Goal: Find specific page/section: Find specific page/section

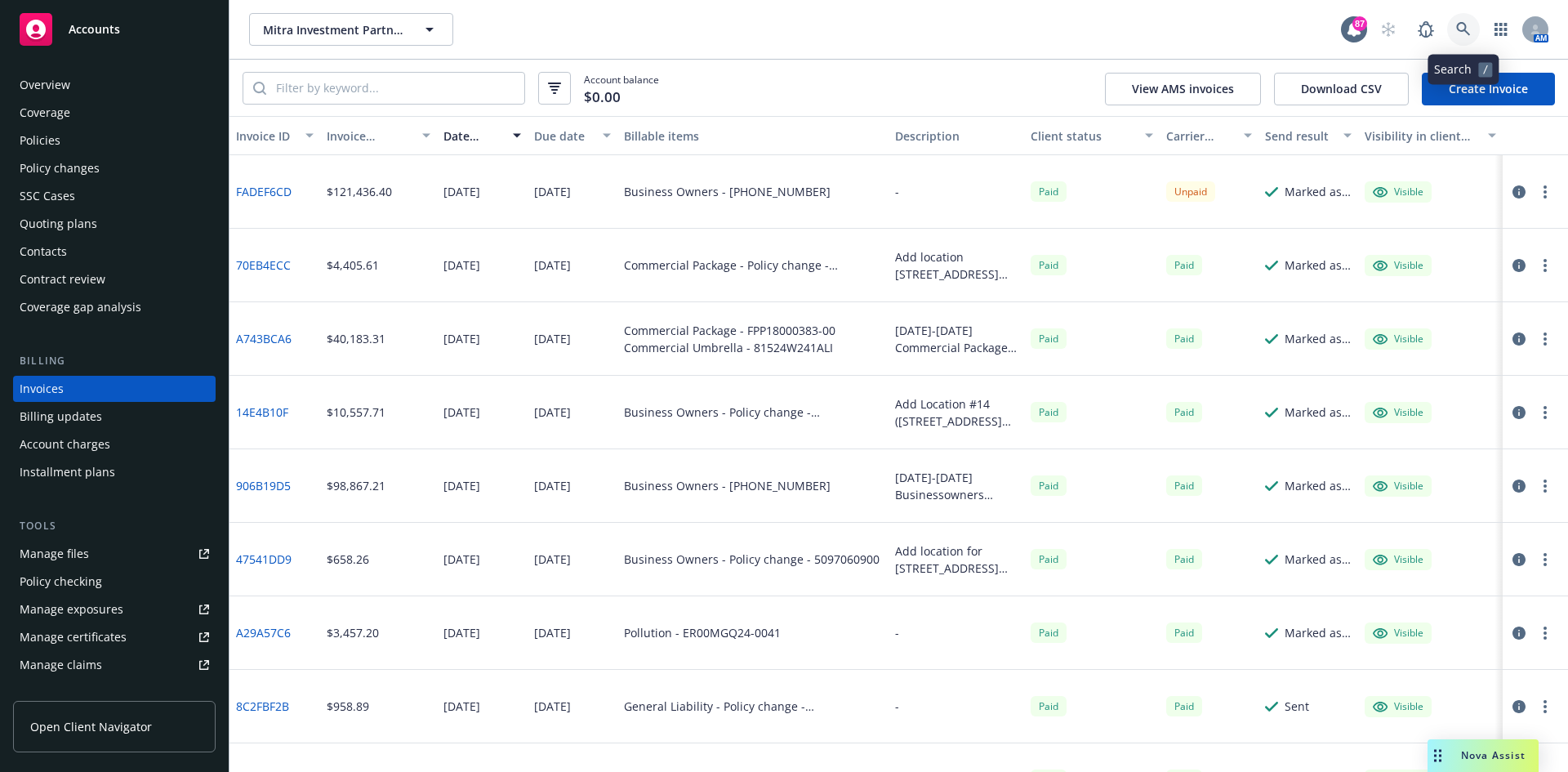
click at [1467, 26] on icon at bounding box center [1463, 29] width 15 height 15
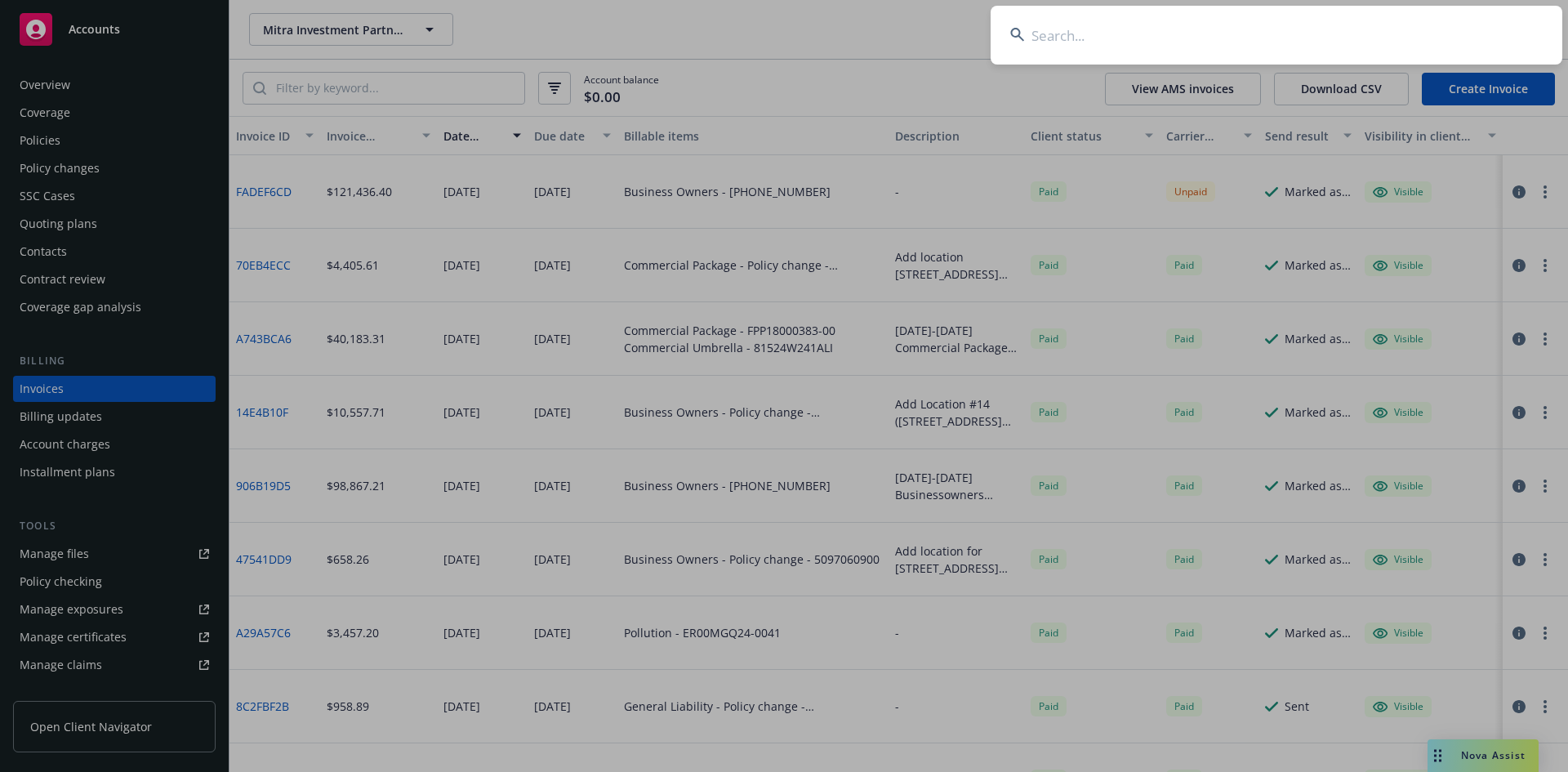
click at [1068, 39] on input at bounding box center [1276, 34] width 572 height 59
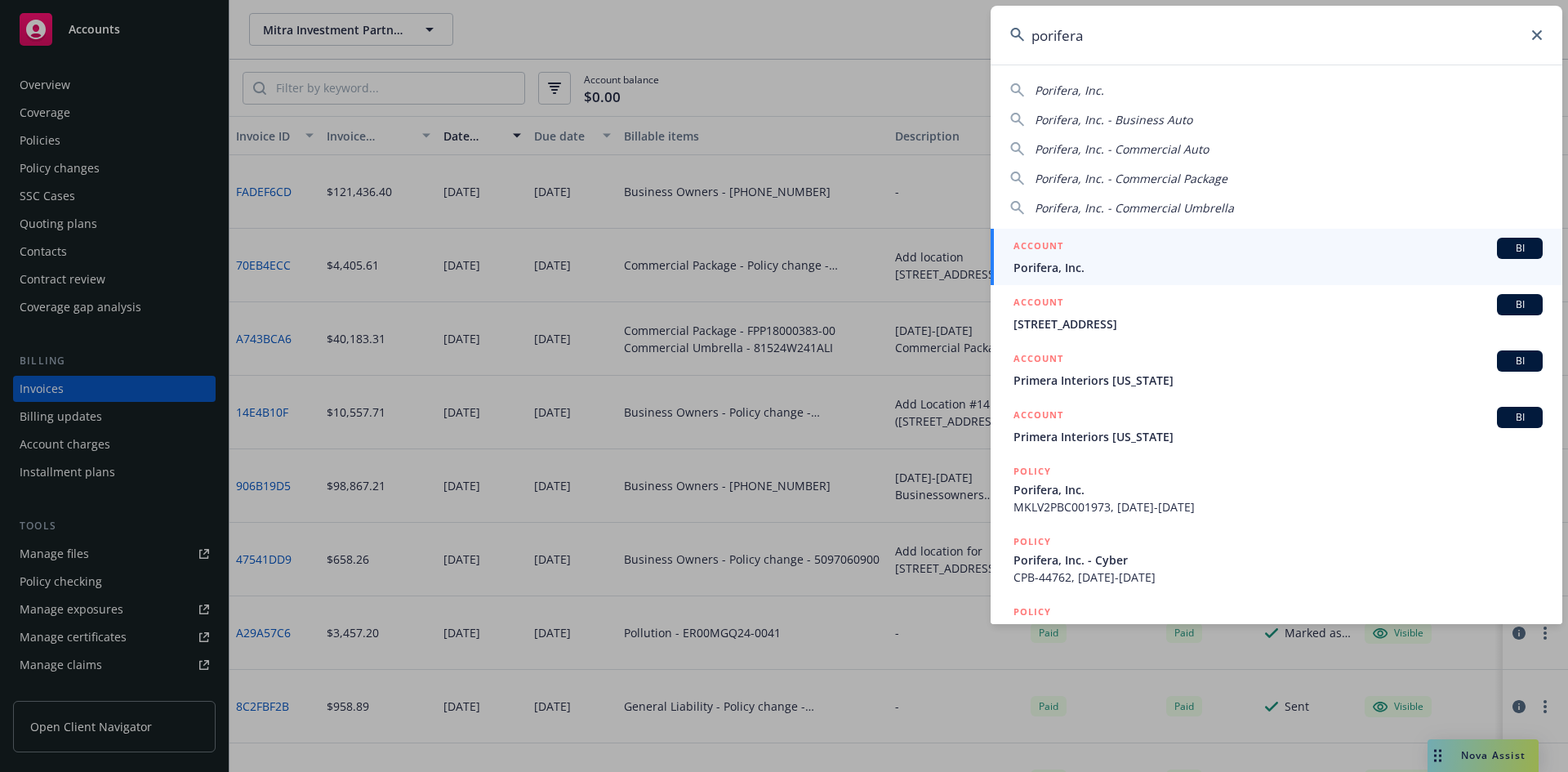
type input "porifera"
click at [1043, 239] on h5 "ACCOUNT" at bounding box center [1038, 248] width 50 height 19
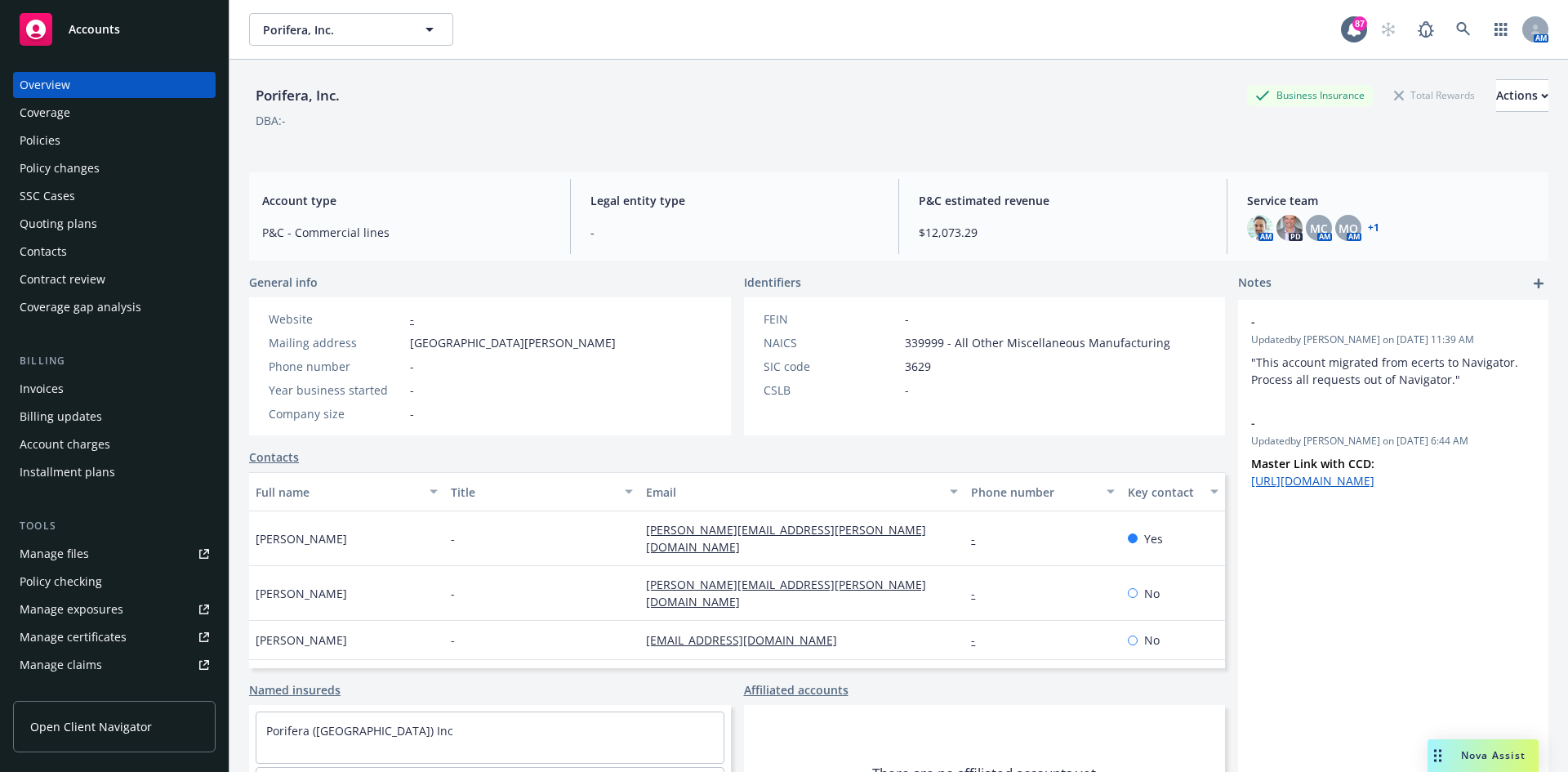
click at [69, 137] on div "Policies" at bounding box center [114, 141] width 189 height 26
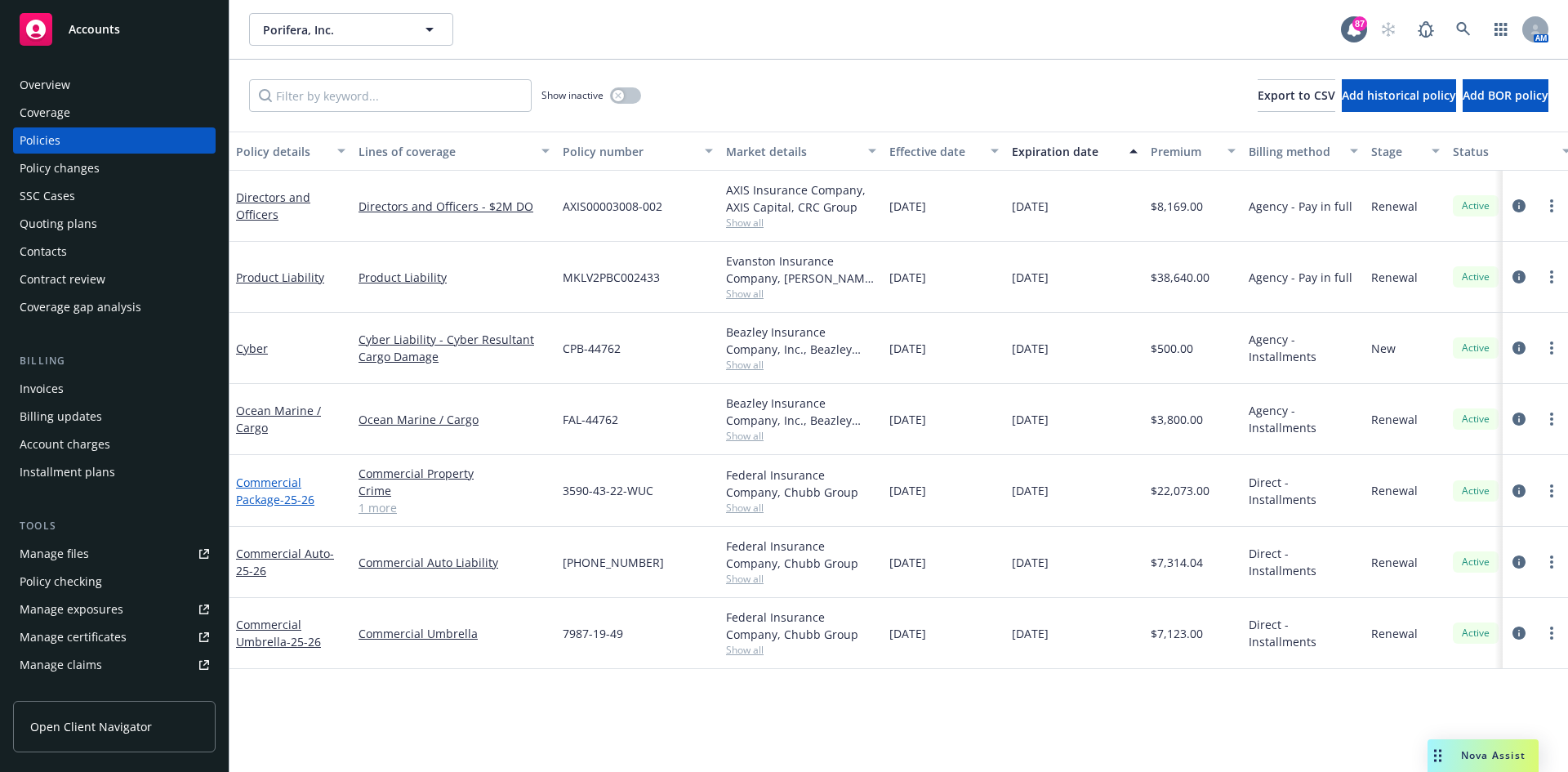
click at [272, 479] on link "Commercial Package - 25-26" at bounding box center [275, 490] width 78 height 33
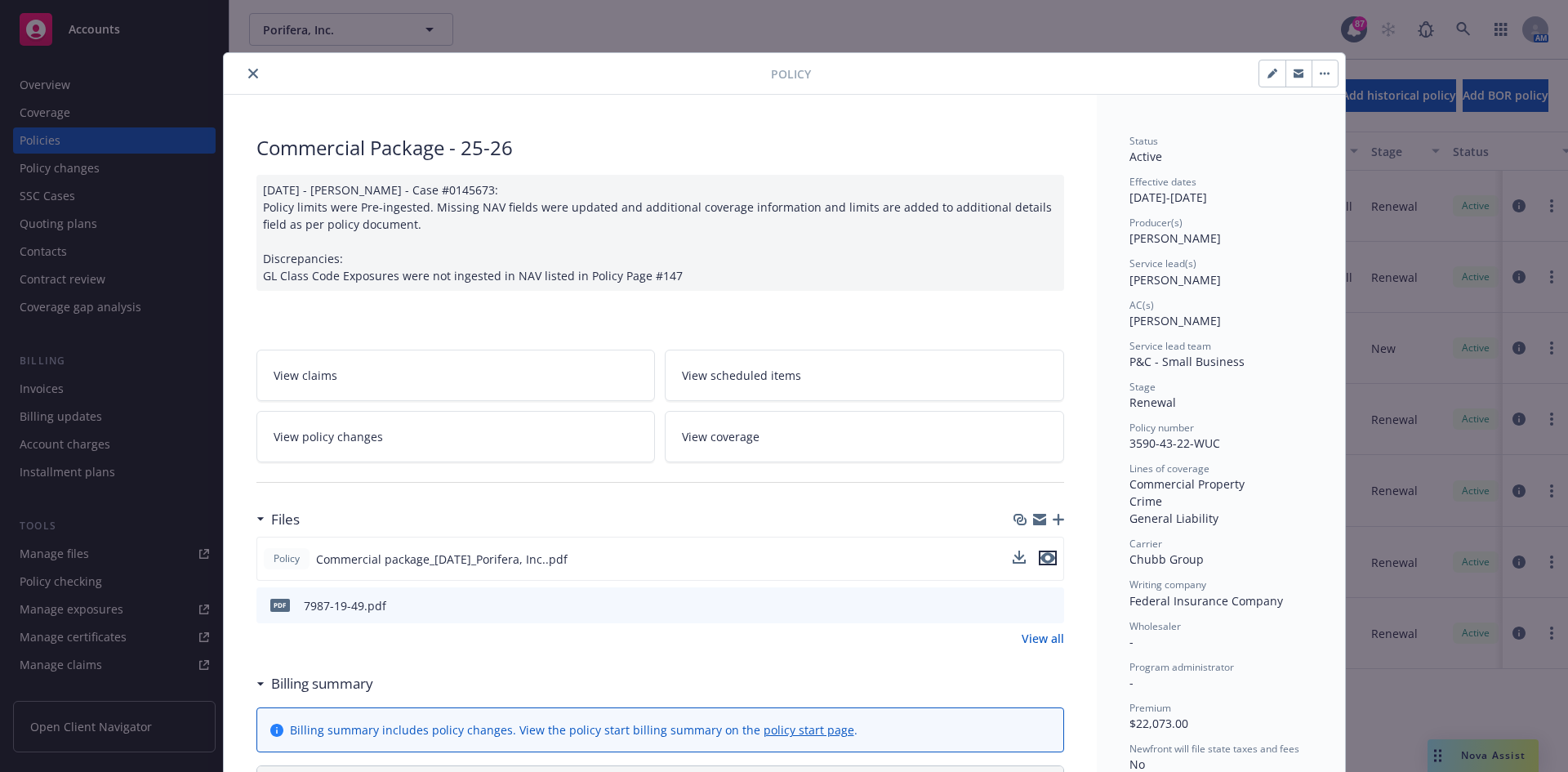
click at [1044, 553] on icon "preview file" at bounding box center [1048, 557] width 15 height 11
click at [251, 73] on button "close" at bounding box center [253, 73] width 19 height 19
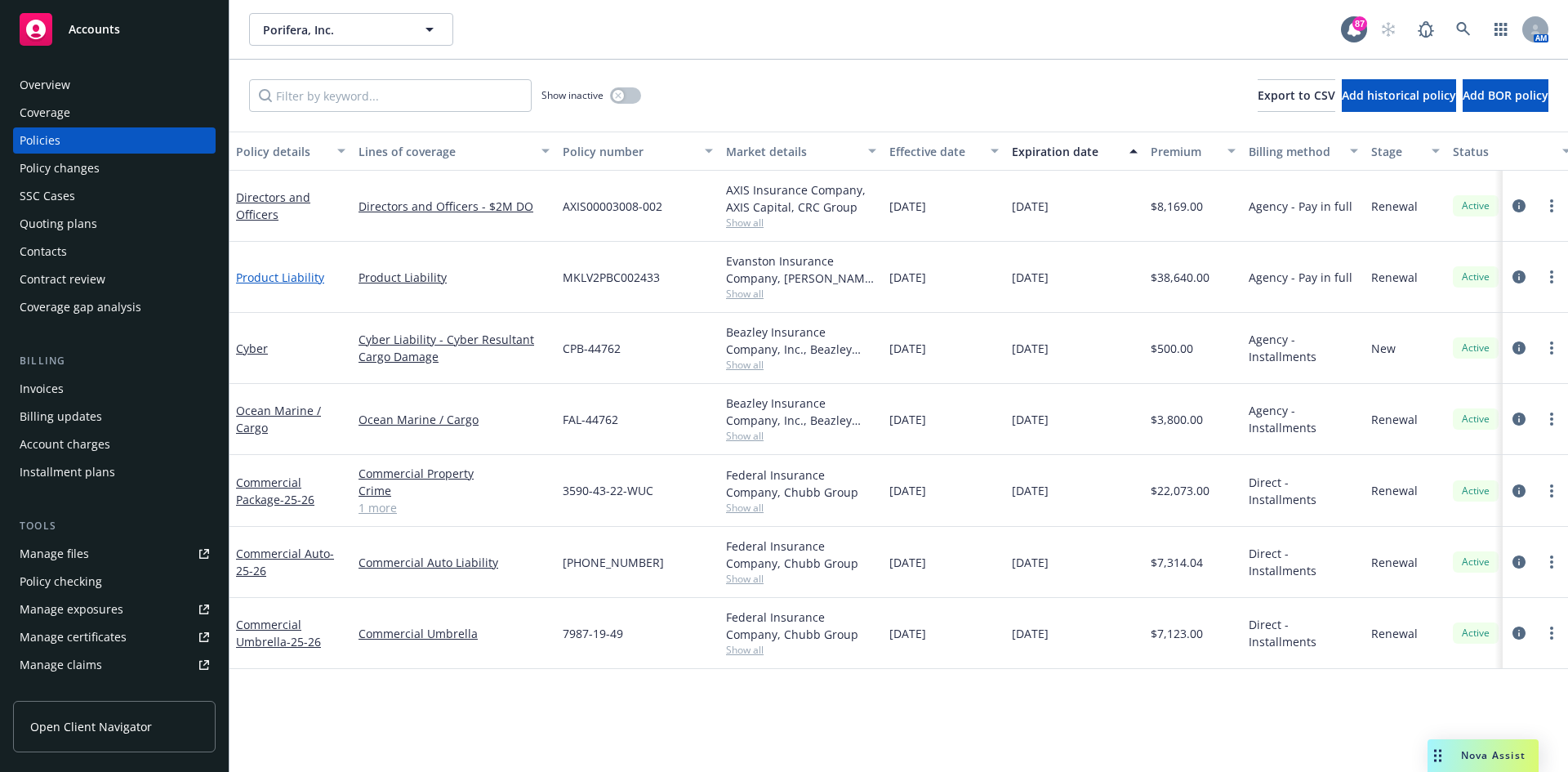
click at [296, 281] on link "Product Liability" at bounding box center [280, 278] width 88 height 16
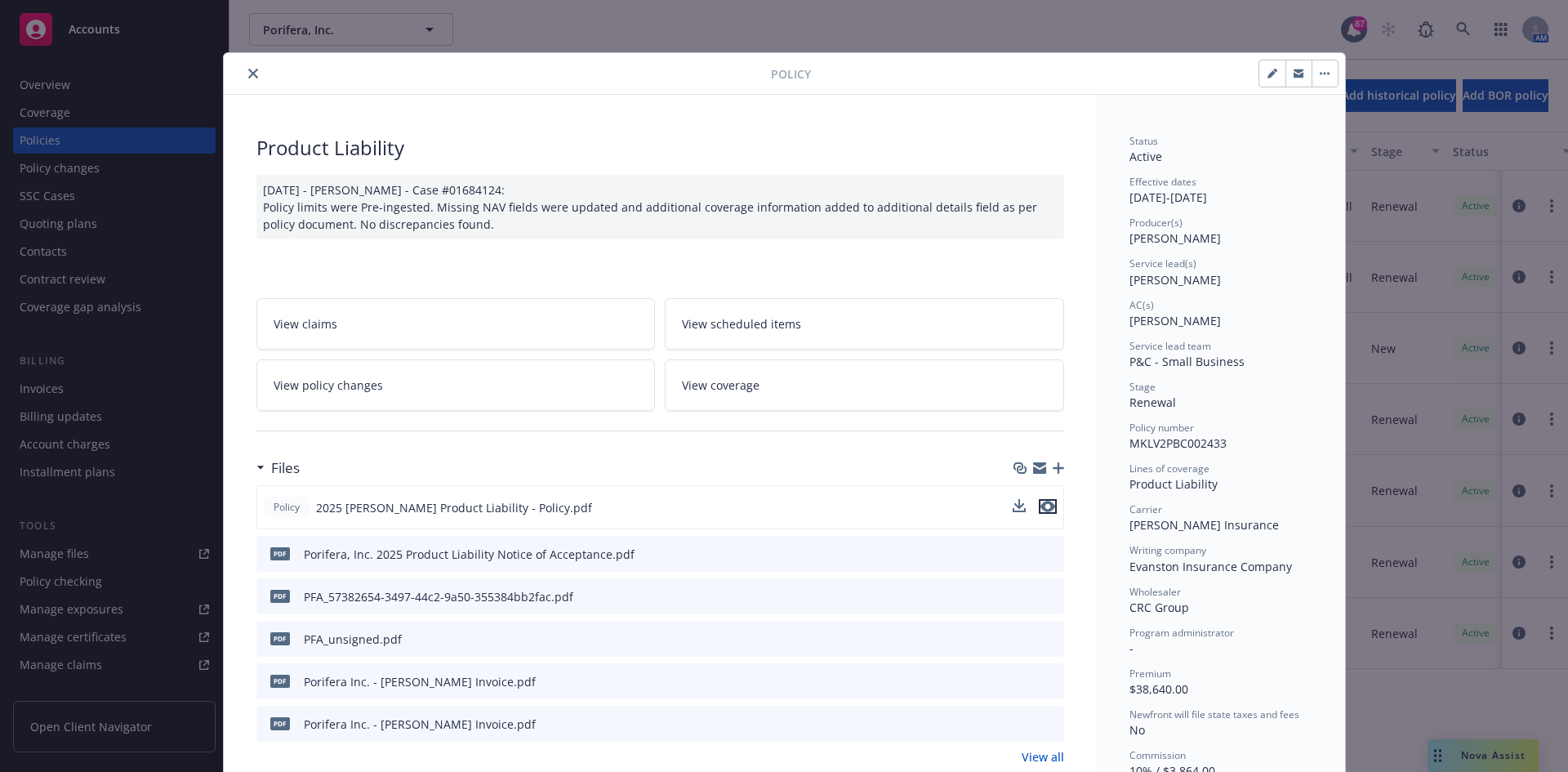
click at [1047, 506] on icon "preview file" at bounding box center [1048, 506] width 15 height 11
click at [251, 72] on icon "close" at bounding box center [253, 73] width 10 height 10
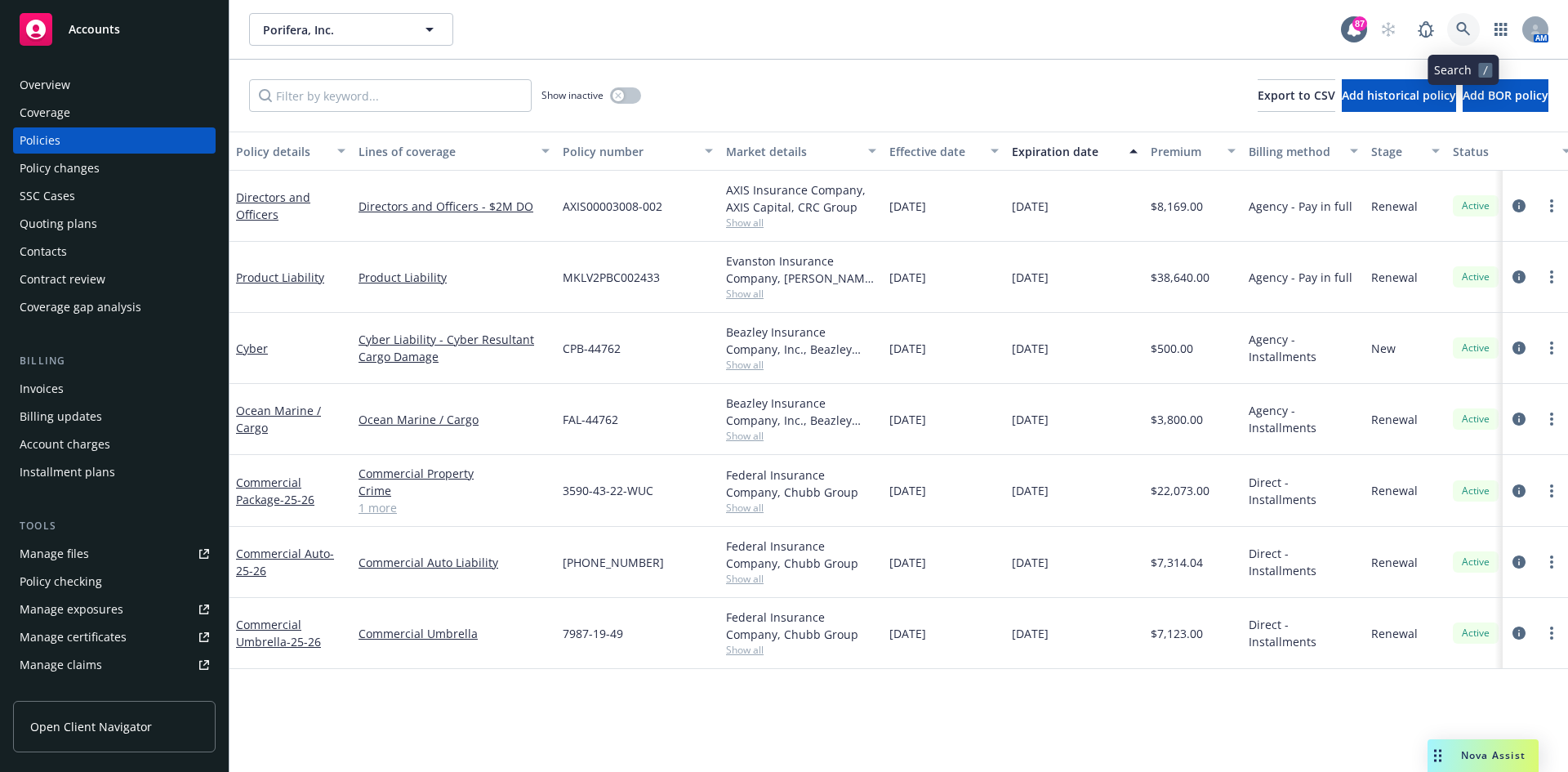
click at [1458, 28] on icon at bounding box center [1463, 29] width 14 height 14
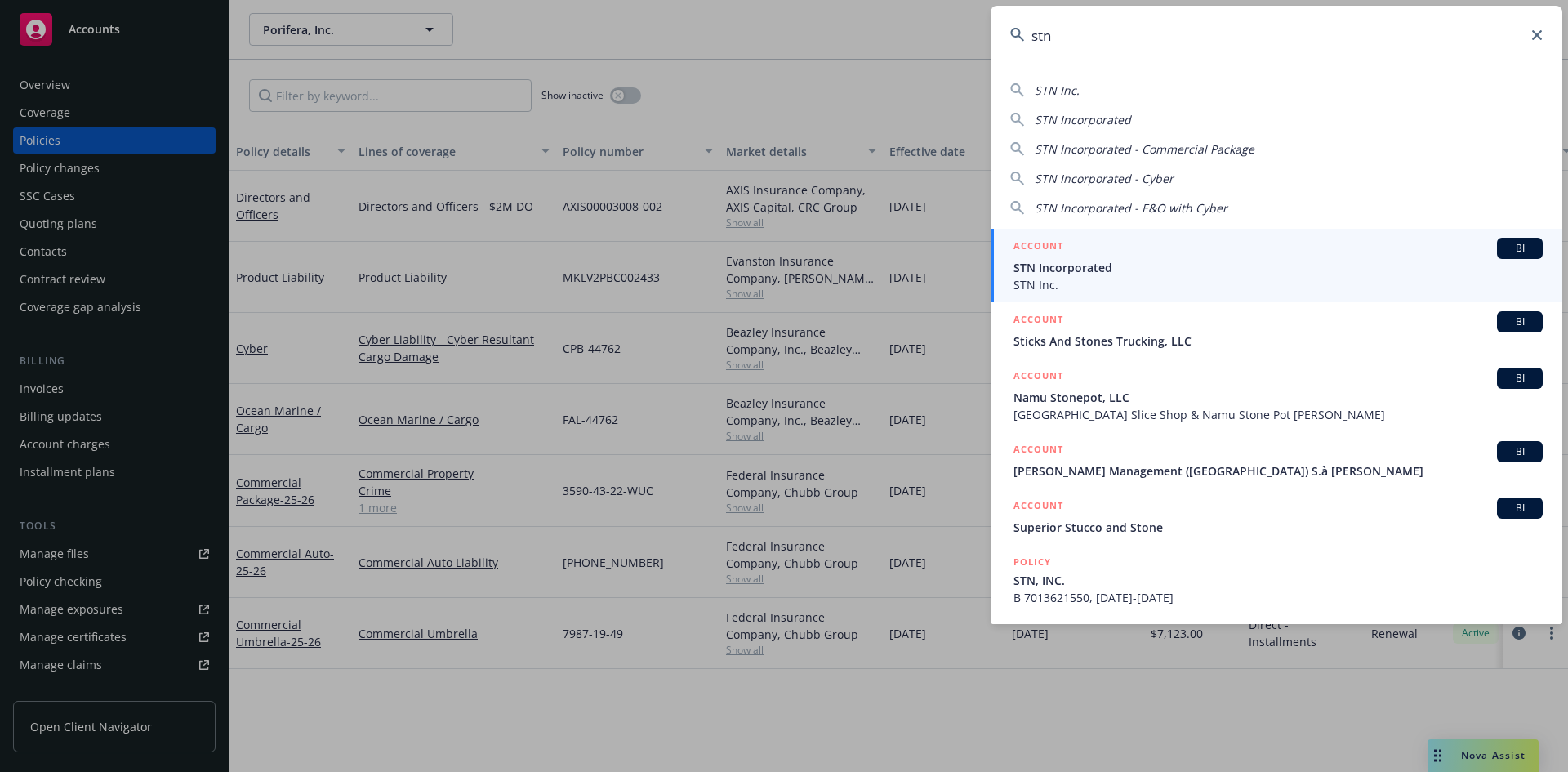
type input "stn"
click at [1043, 245] on h5 "ACCOUNT" at bounding box center [1038, 248] width 50 height 19
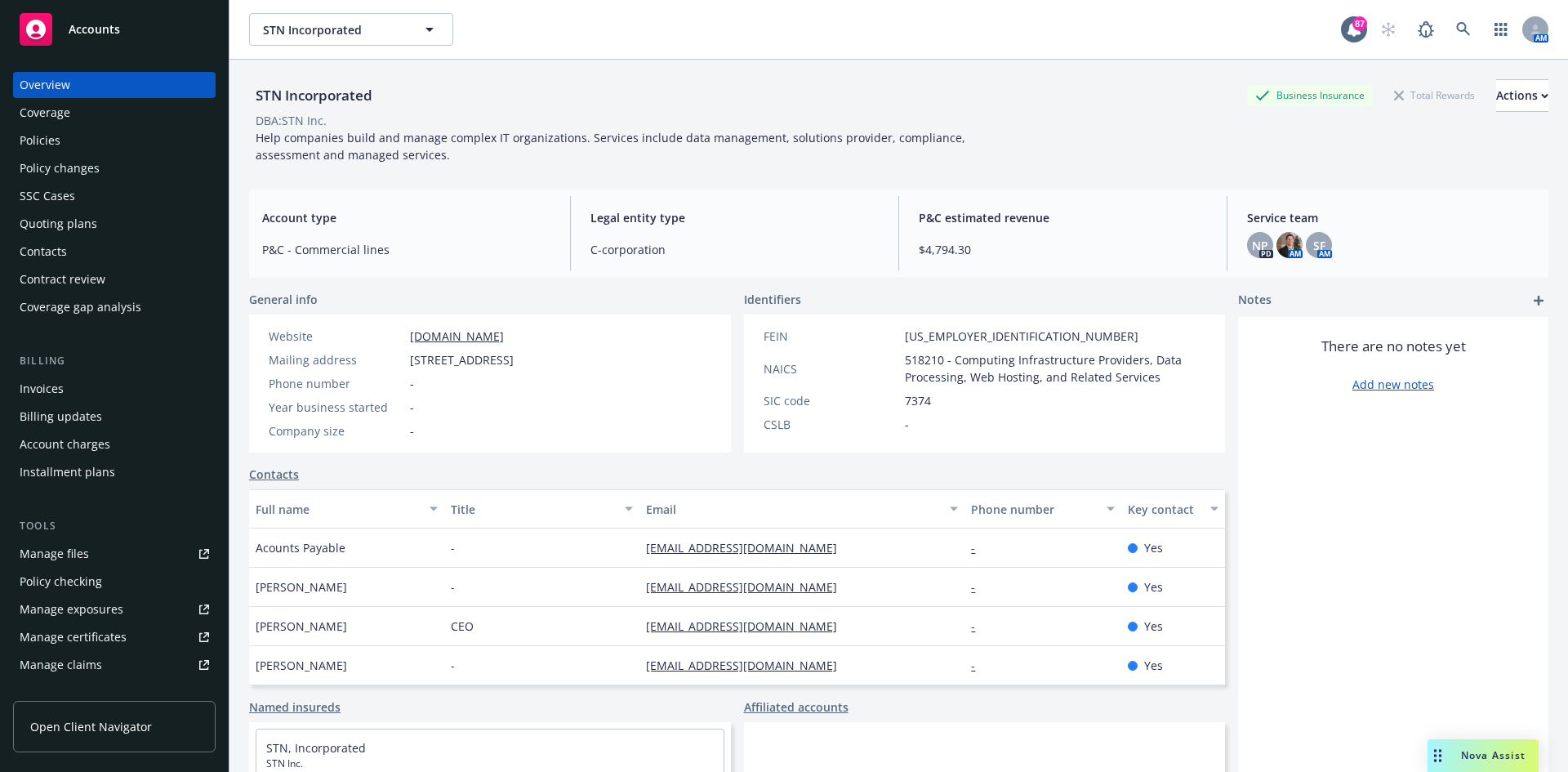
click at [117, 139] on div "Policies" at bounding box center [114, 141] width 189 height 26
